Goal: Obtain resource: Download file/media

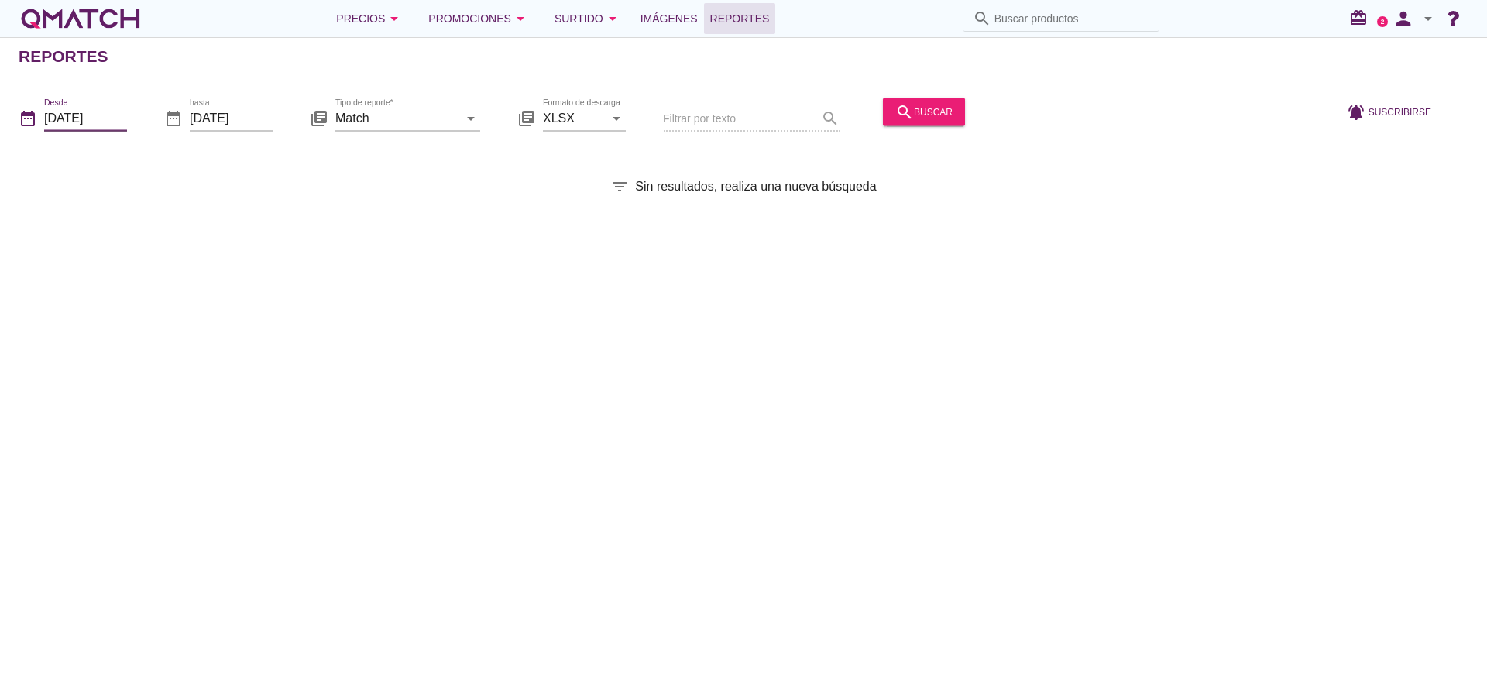
click at [105, 119] on input "[DATE]" at bounding box center [85, 117] width 83 height 25
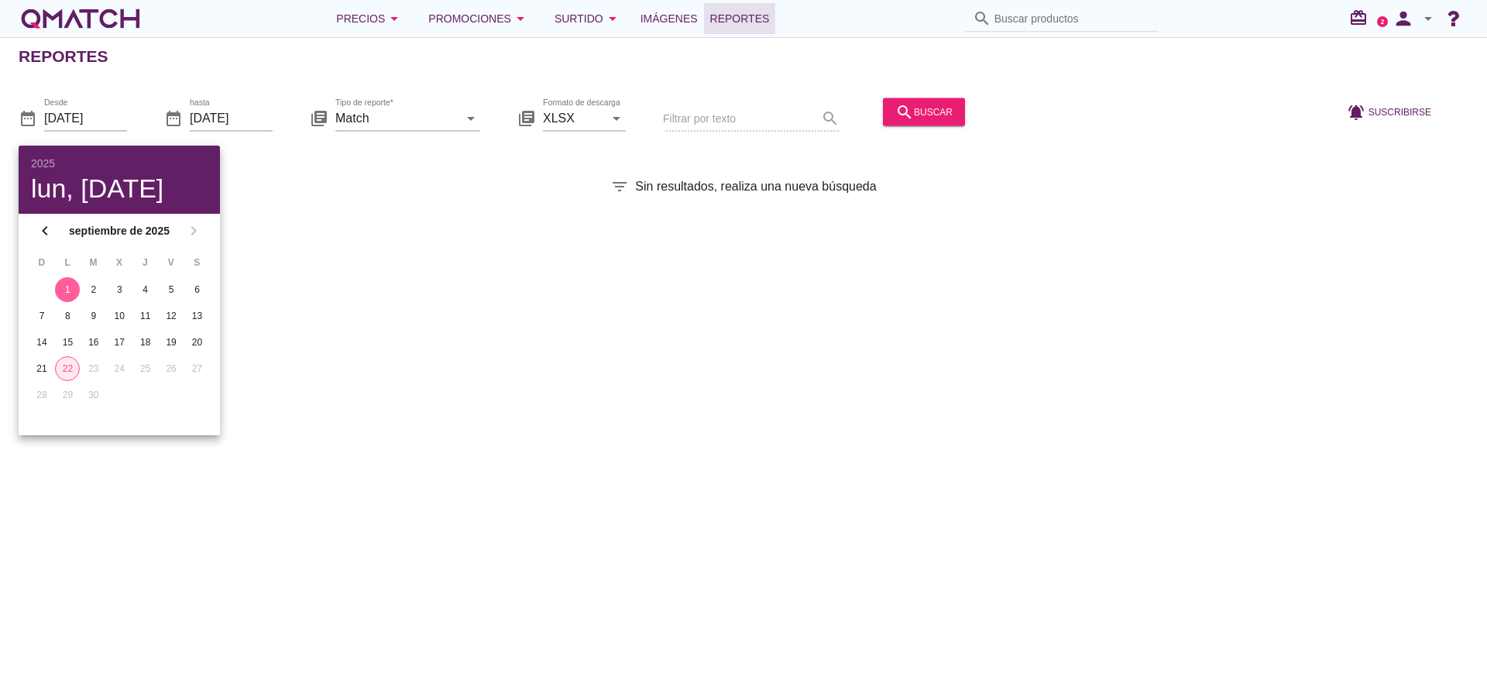
click at [70, 367] on div "22" at bounding box center [67, 369] width 23 height 14
type input "[DATE]"
click at [427, 102] on div "library_books Tipo de reporte* Match arrow_drop_down" at bounding box center [395, 121] width 170 height 50
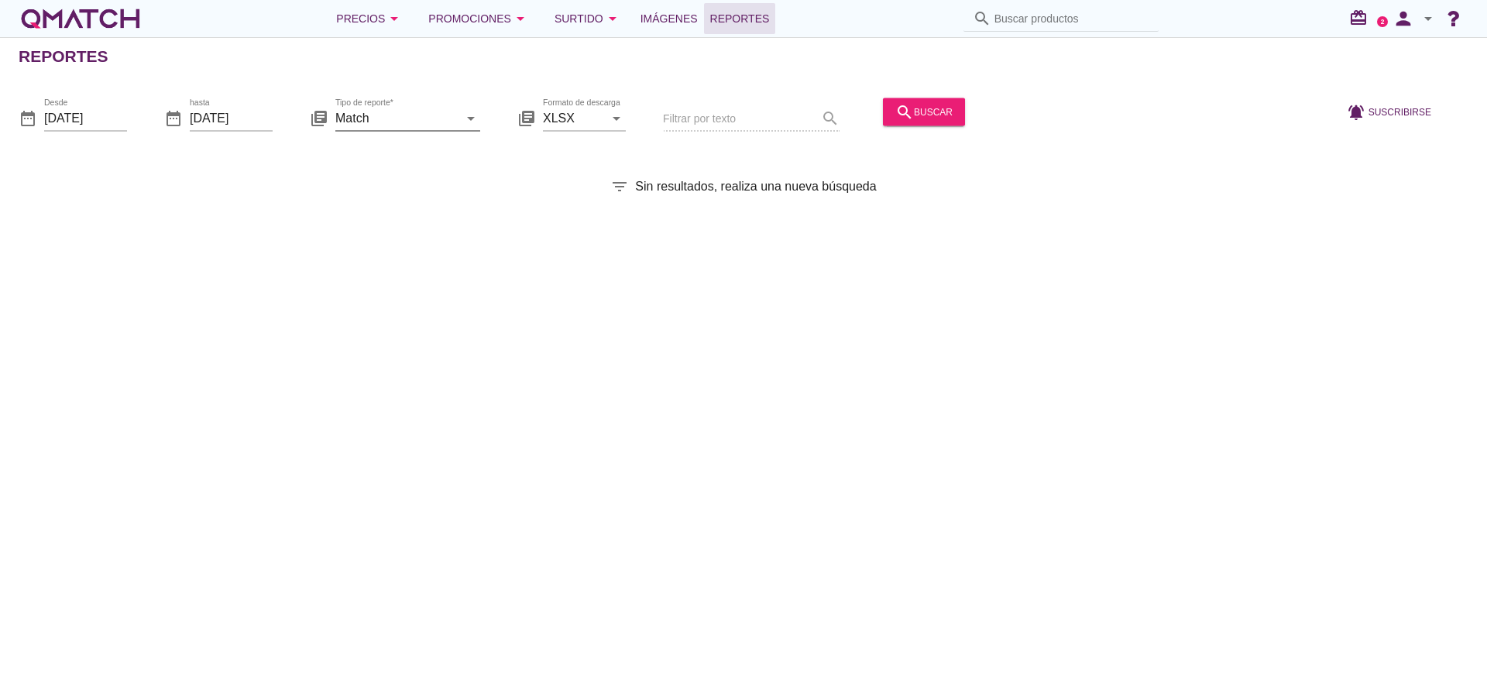
click at [425, 118] on input "Match" at bounding box center [396, 117] width 123 height 25
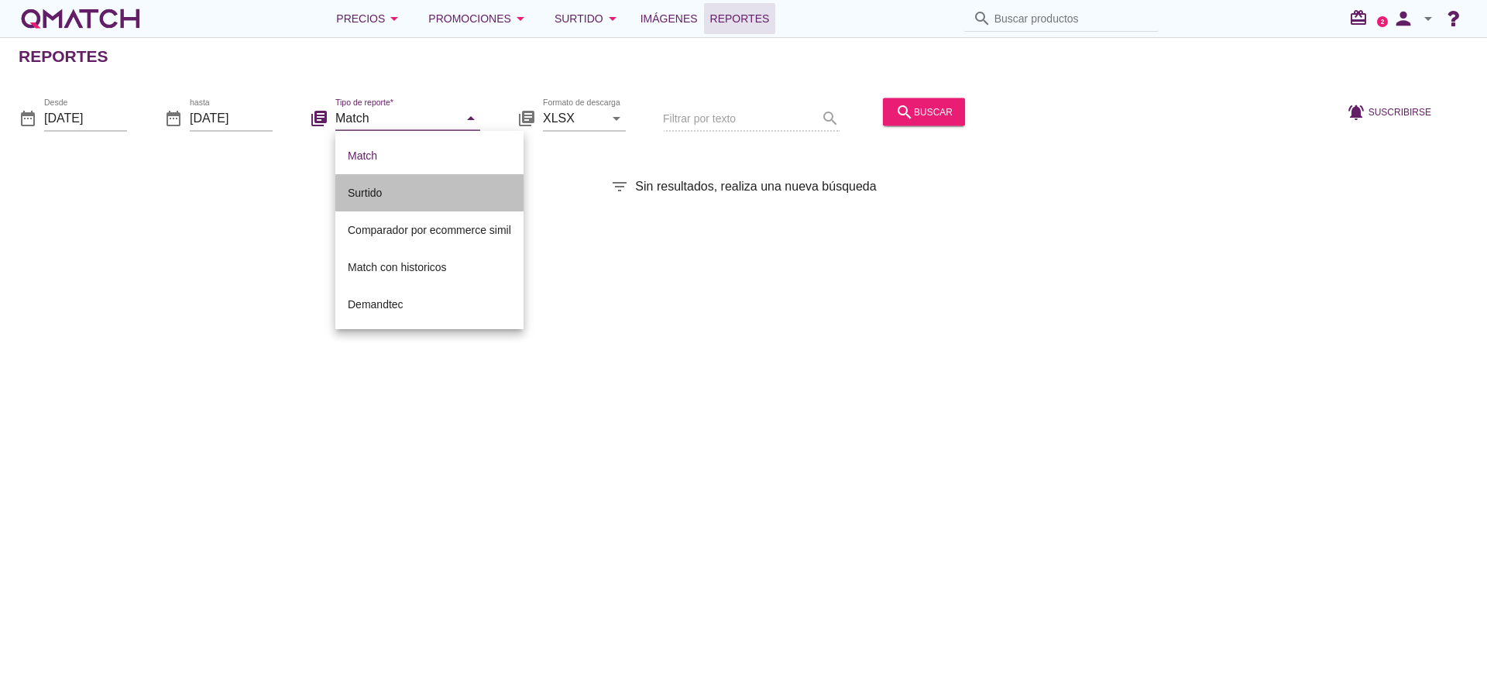
click at [393, 192] on div "Surtido" at bounding box center [429, 193] width 163 height 19
type input "Surtido"
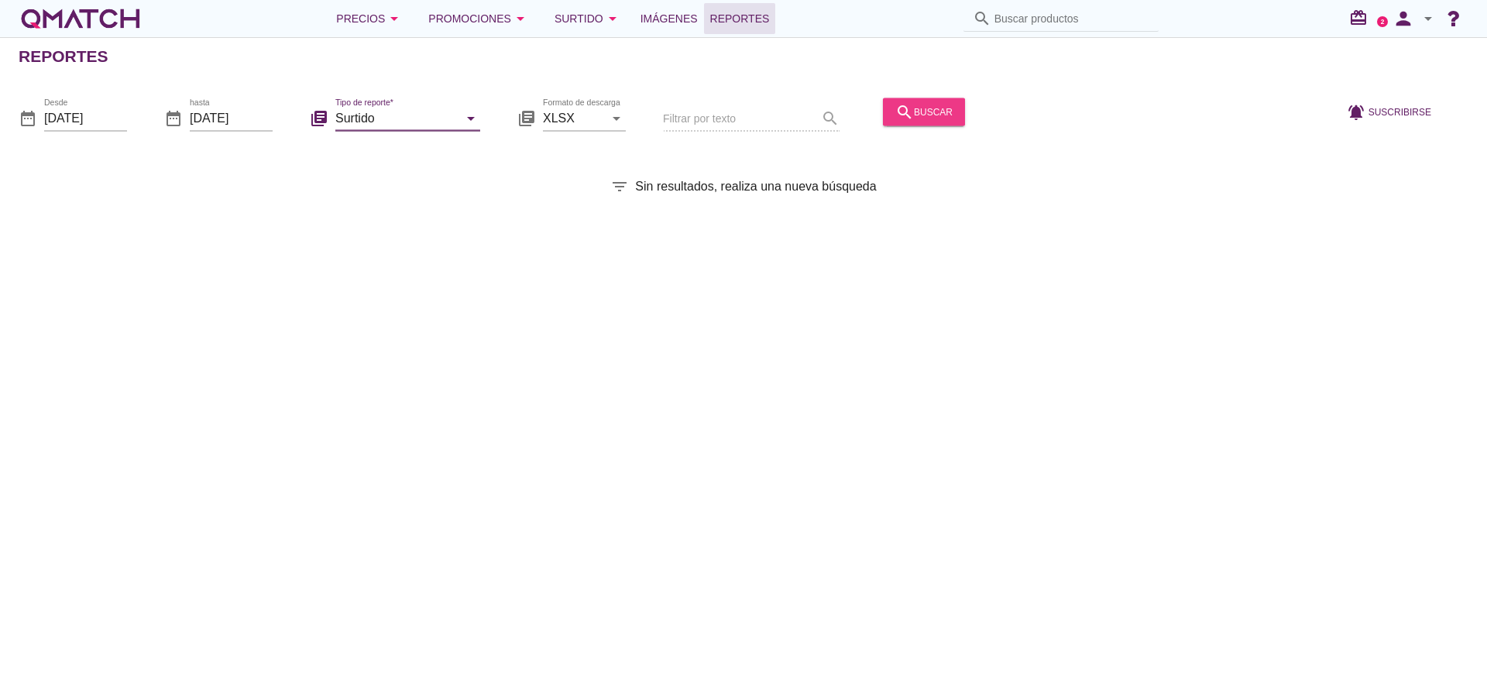
click at [937, 103] on div "search buscar" at bounding box center [924, 111] width 57 height 19
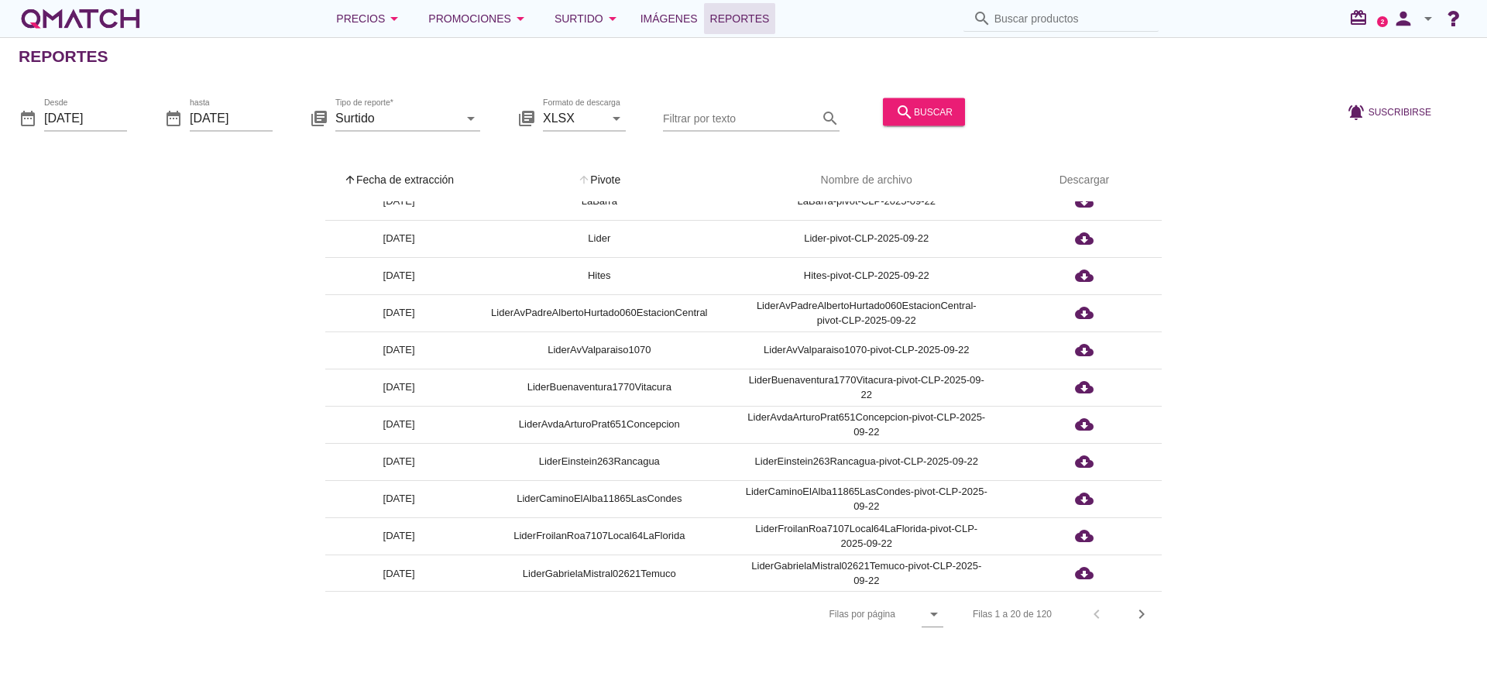
scroll to position [355, 0]
click at [712, 112] on input "Filtrar por texto" at bounding box center [740, 117] width 155 height 25
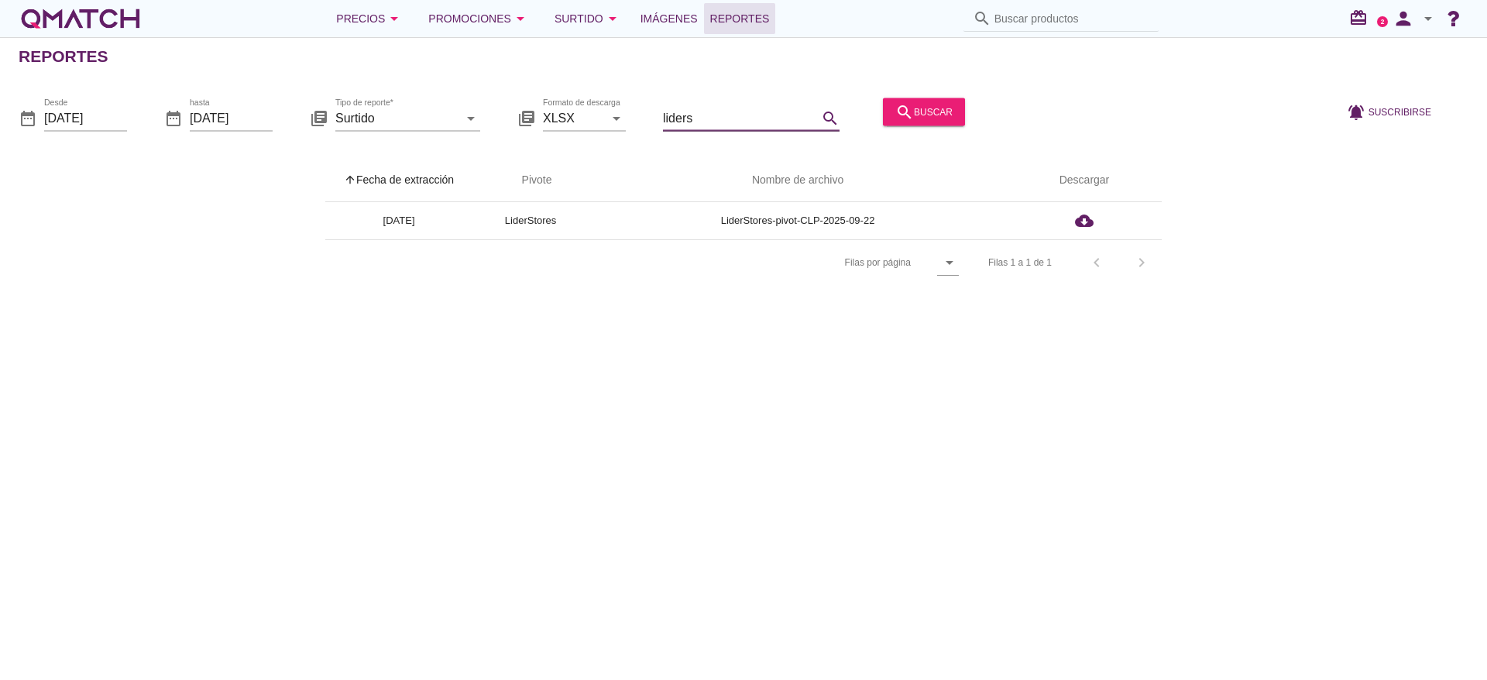
scroll to position [0, 0]
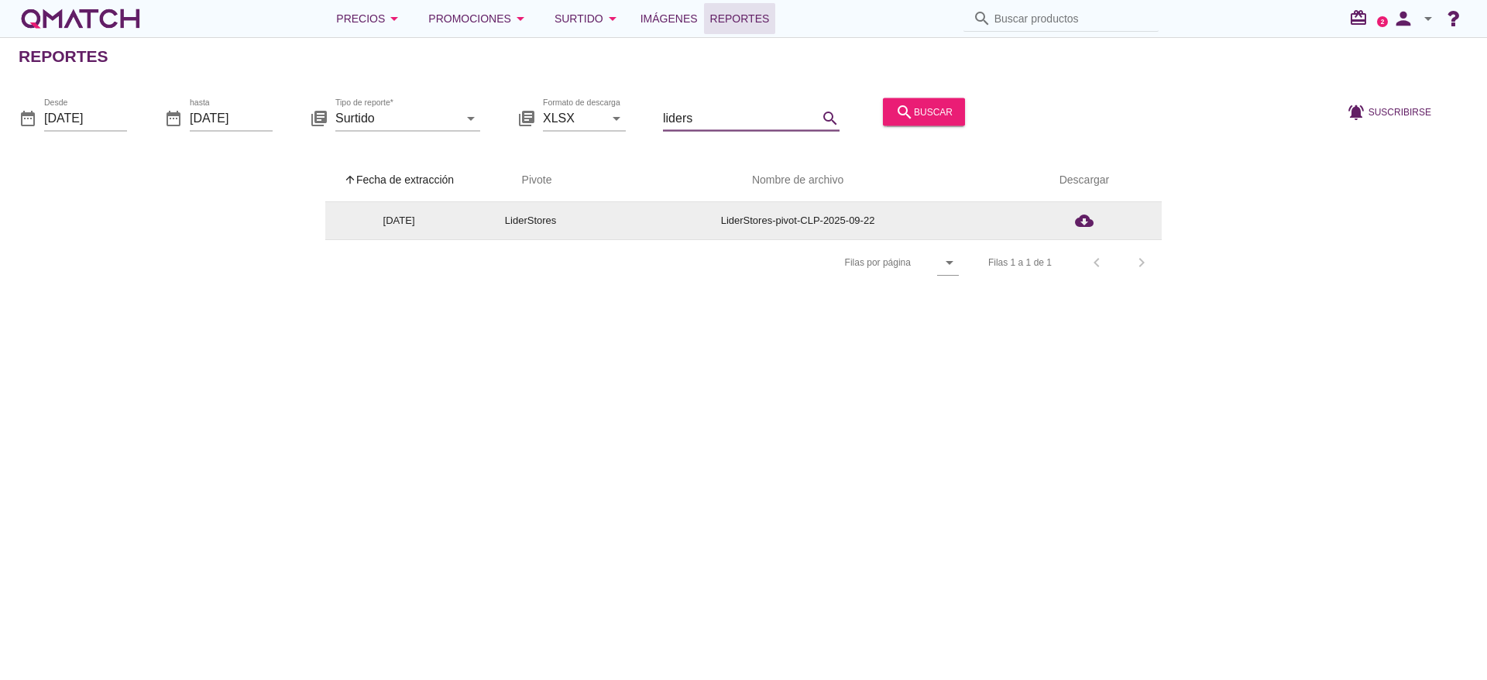
type input "liders"
click at [550, 215] on td "LiderStores" at bounding box center [531, 220] width 116 height 37
click at [806, 213] on td "LiderStores-pivot-CLP-2025-09-22" at bounding box center [798, 220] width 418 height 37
click at [1082, 215] on icon "cloud_download" at bounding box center [1084, 220] width 19 height 19
